Goal: Navigation & Orientation: Find specific page/section

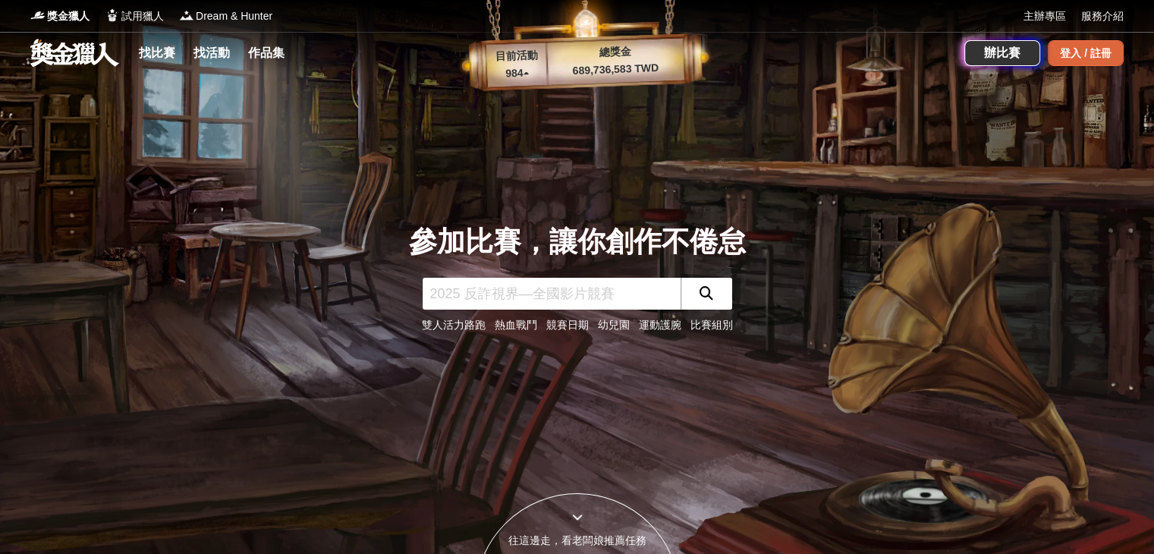
click at [1101, 58] on div "登入 / 註冊" at bounding box center [1086, 53] width 76 height 26
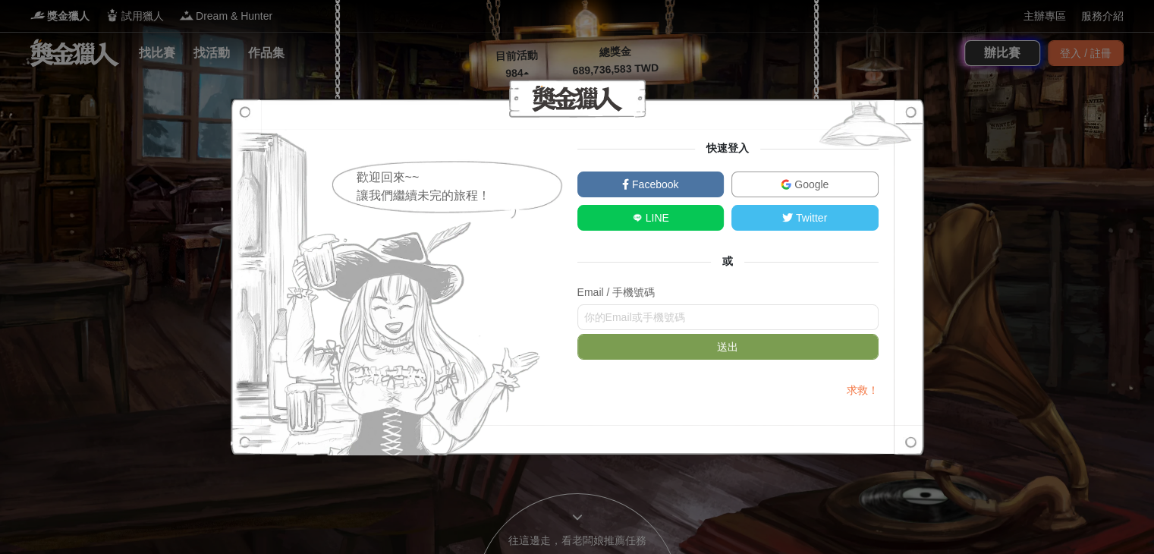
click at [638, 99] on div at bounding box center [578, 99] width 694 height 38
click at [741, 71] on div "歡迎回來~~ 讓我們繼續未完的旅程！ 快速登入 Facebook Google LINE Twitter 或 Email / 手機號碼 送出 求救！" at bounding box center [577, 277] width 1154 height 554
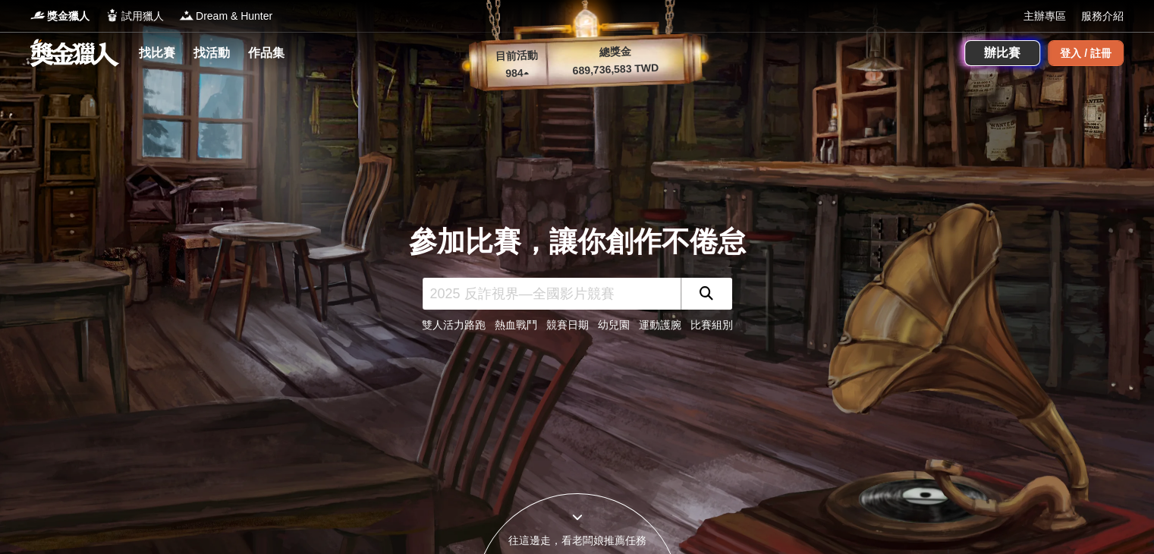
click at [1076, 62] on div "登入 / 註冊" at bounding box center [1086, 53] width 76 height 26
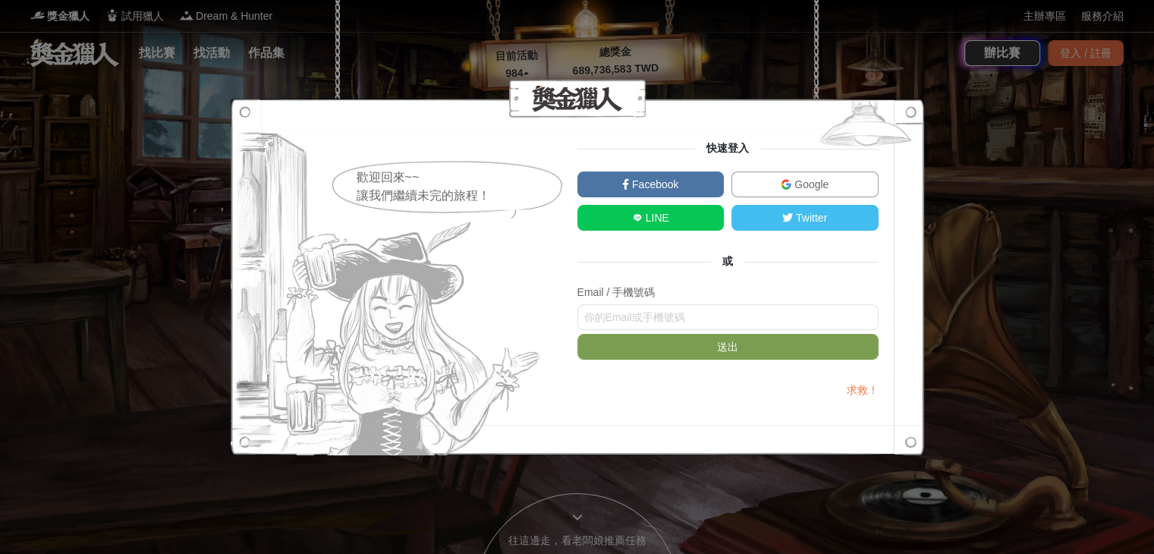
click at [789, 189] on img at bounding box center [786, 184] width 11 height 11
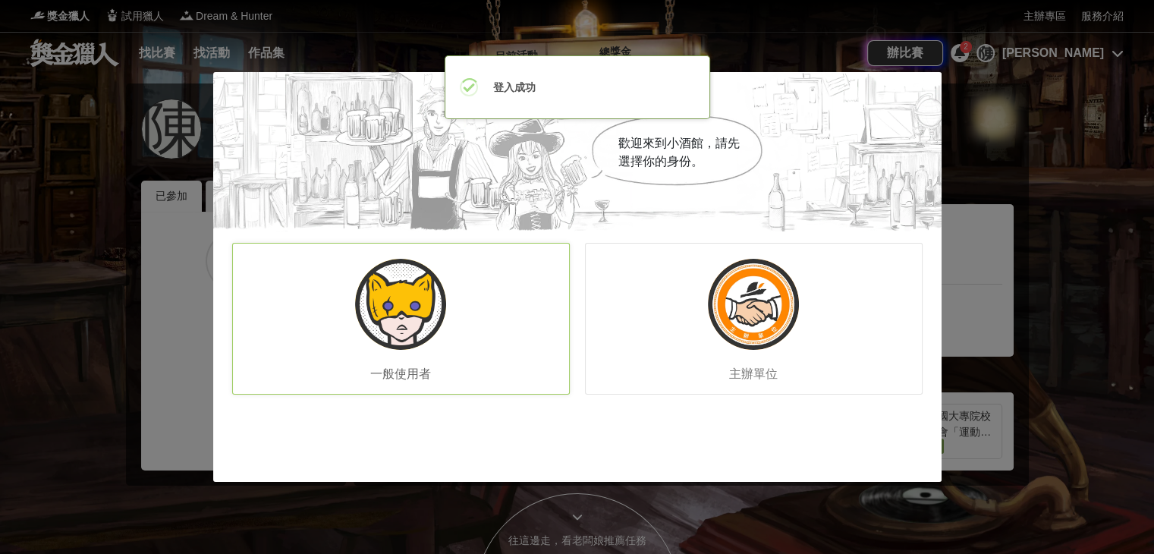
click at [496, 341] on div "一般使用者" at bounding box center [401, 319] width 338 height 152
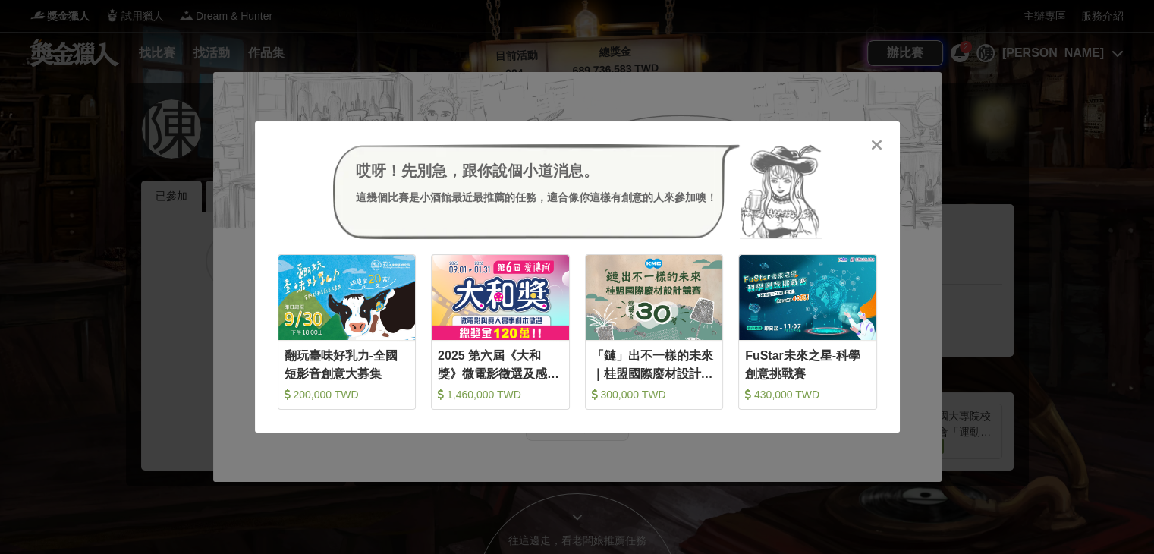
click at [875, 148] on icon at bounding box center [876, 144] width 11 height 15
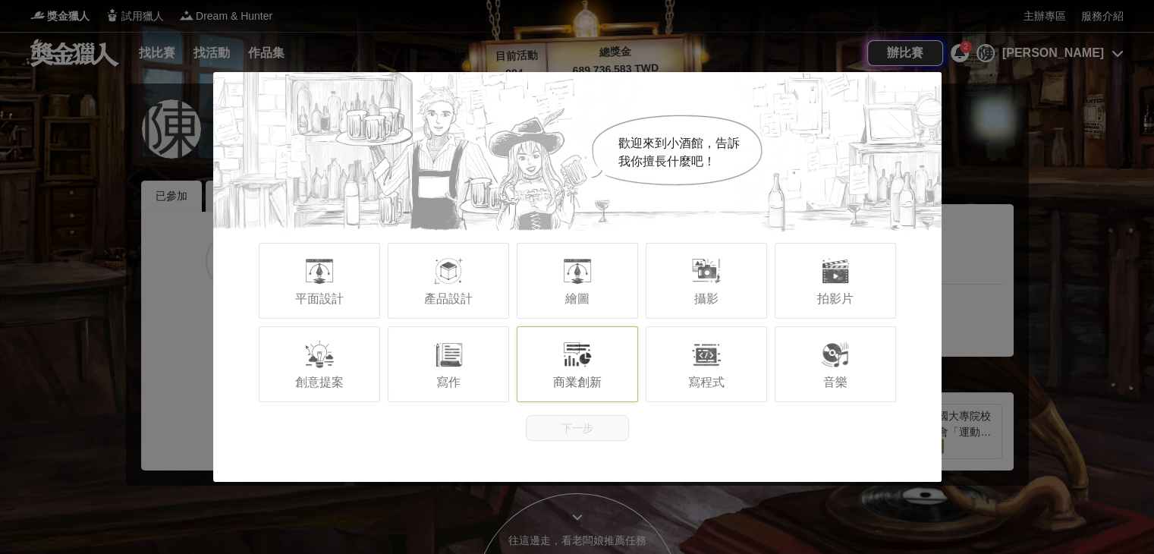
click at [597, 360] on div "商業創新" at bounding box center [577, 364] width 121 height 76
click at [607, 360] on div "商業創新" at bounding box center [577, 364] width 121 height 76
click at [349, 61] on div "歡迎來到小酒館，告訴我你擅長什麼吧！ 平面設計 產品設計 繪圖 攝影 拍影片 創意提案 寫作 商業創新 寫程式 音樂 下一步" at bounding box center [577, 277] width 1154 height 554
